Goal: Task Accomplishment & Management: Use online tool/utility

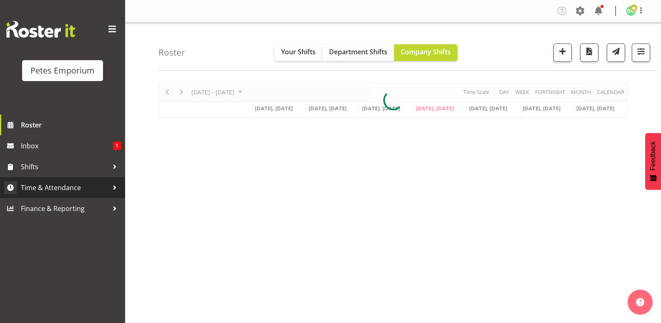
click at [76, 189] on span "Time & Attendance" at bounding box center [65, 187] width 88 height 13
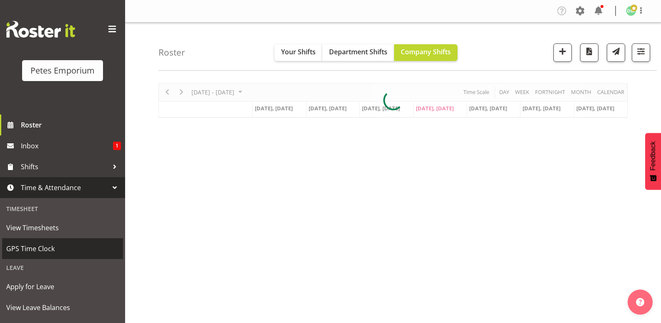
click at [49, 247] on span "GPS Time Clock" at bounding box center [62, 248] width 113 height 13
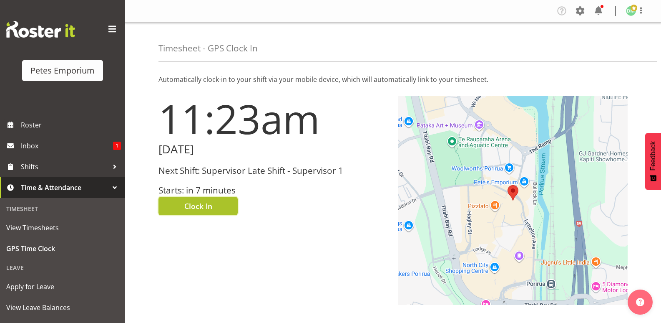
click at [203, 204] on span "Clock In" at bounding box center [198, 205] width 28 height 11
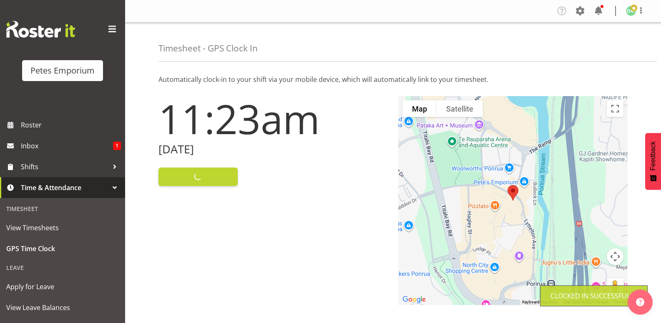
click at [632, 14] on img at bounding box center [631, 11] width 10 height 10
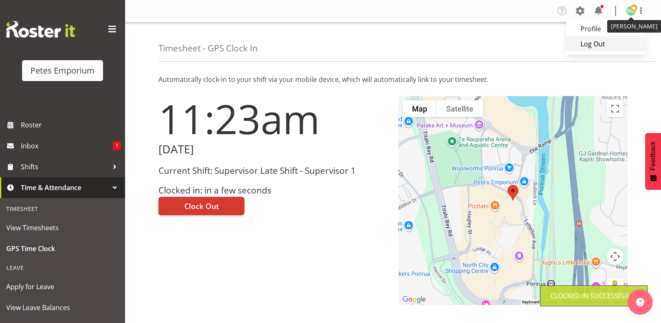
click at [592, 43] on link "Log Out" at bounding box center [606, 43] width 80 height 15
